Goal: Task Accomplishment & Management: Use online tool/utility

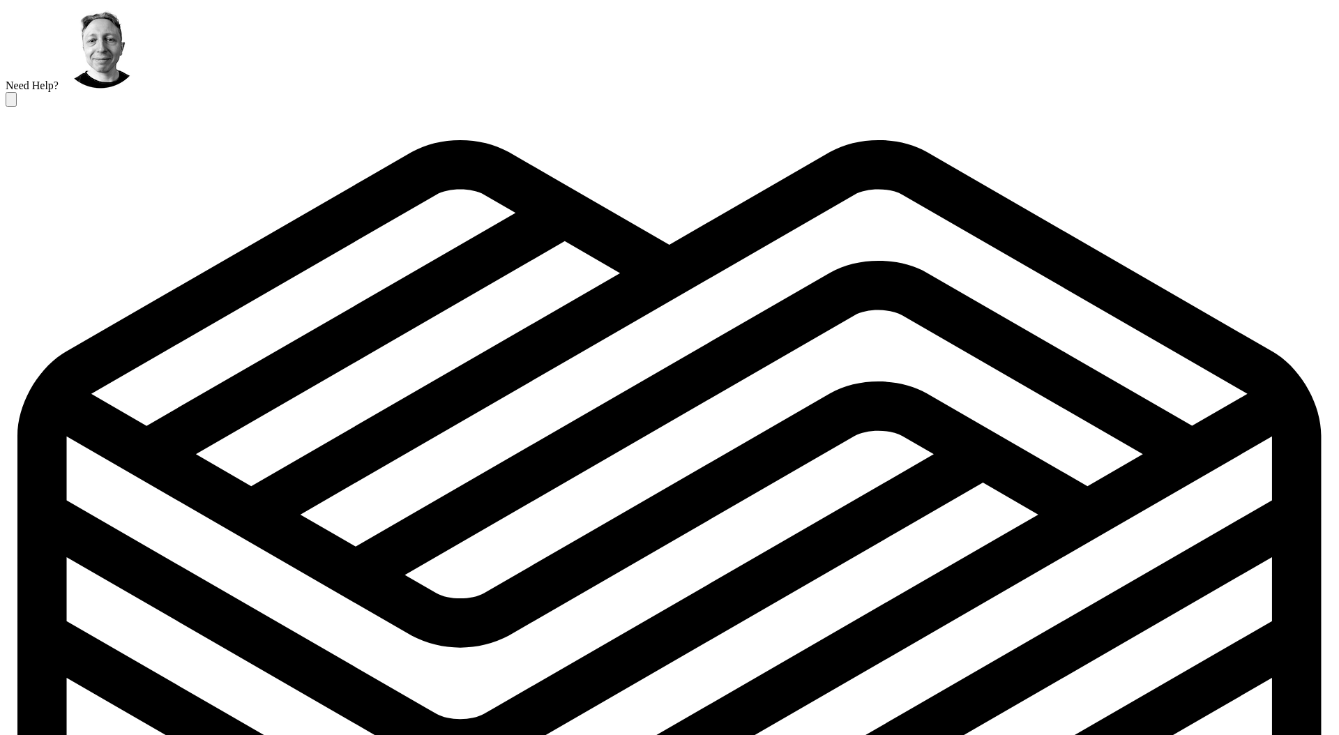
scroll to position [365, 0]
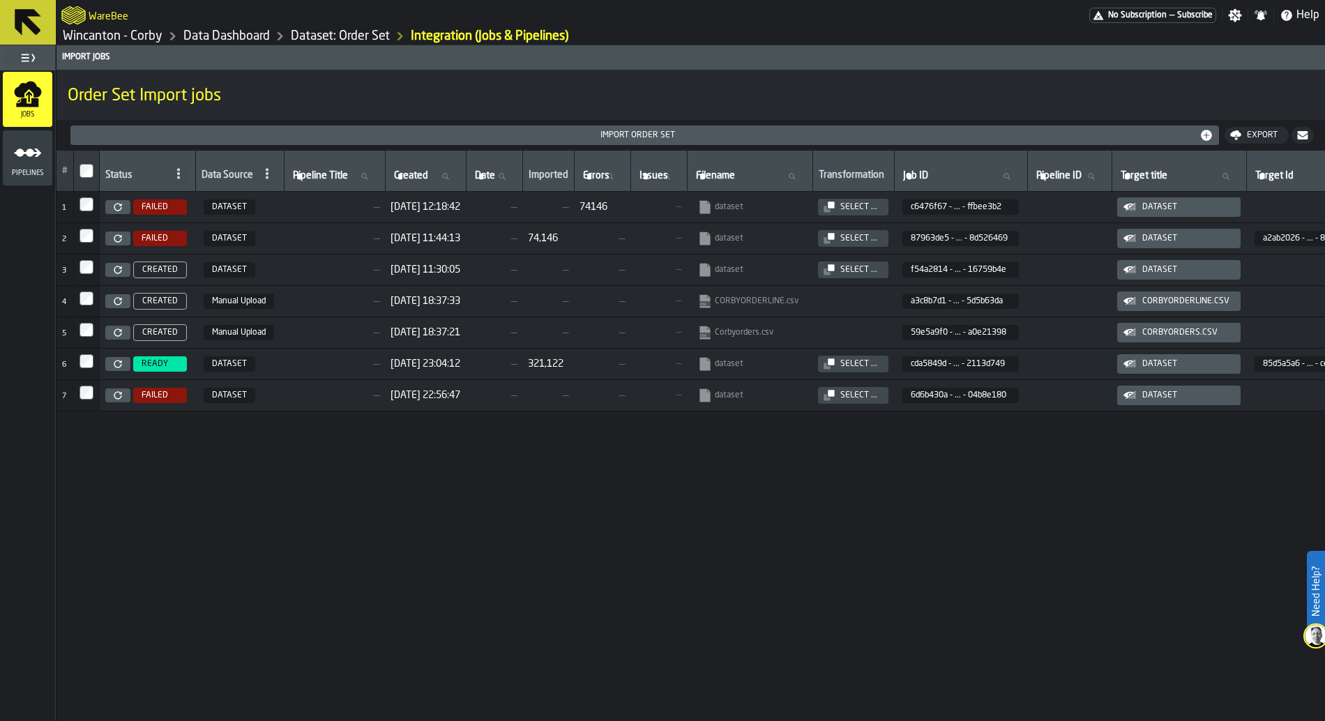
click at [284, 556] on div "# Status Data Source Pipeline Title Pipeline Title Created Created Date Date Im…" at bounding box center [690, 476] width 1268 height 651
